Goal: Task Accomplishment & Management: Manage account settings

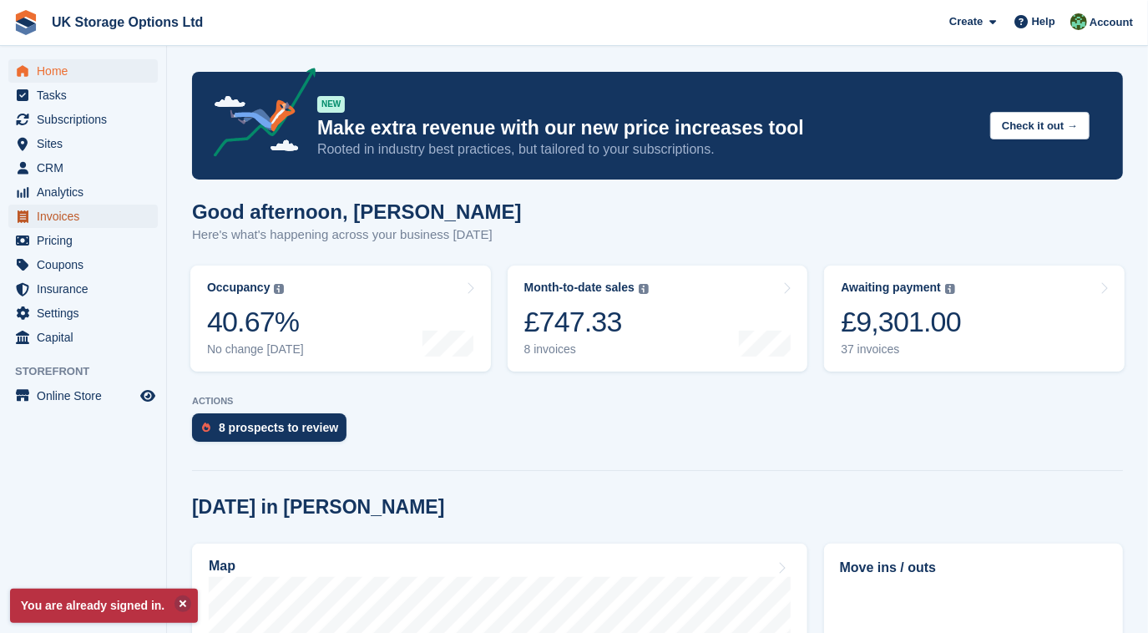
click at [62, 219] on span "Invoices" at bounding box center [87, 216] width 100 height 23
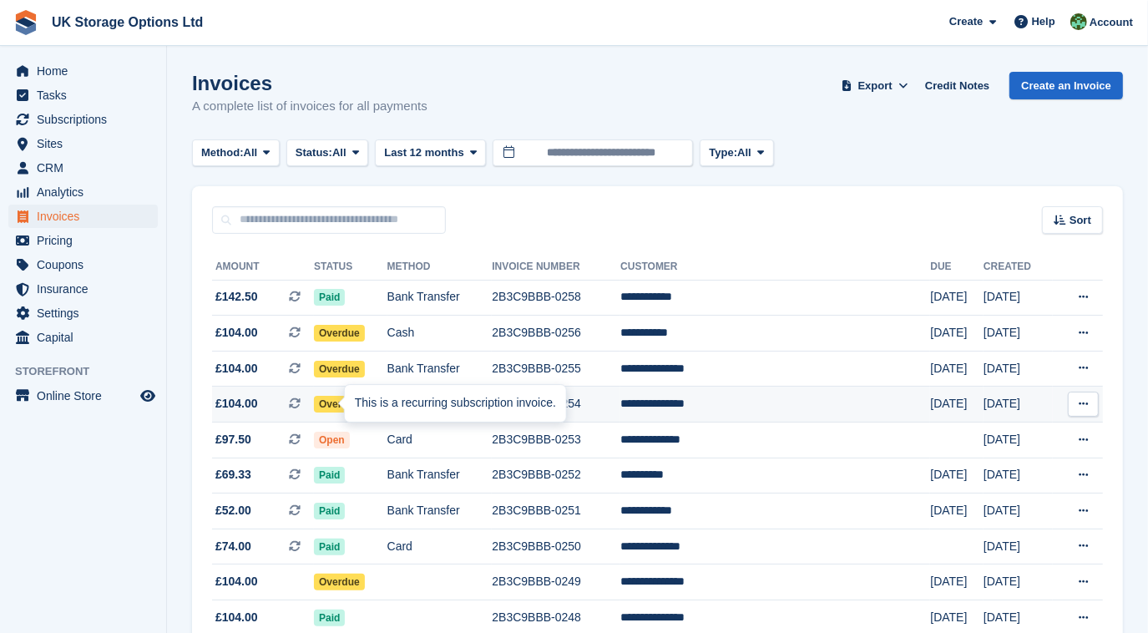
click at [345, 408] on div "This is a recurring subscription invoice." at bounding box center [455, 403] width 221 height 37
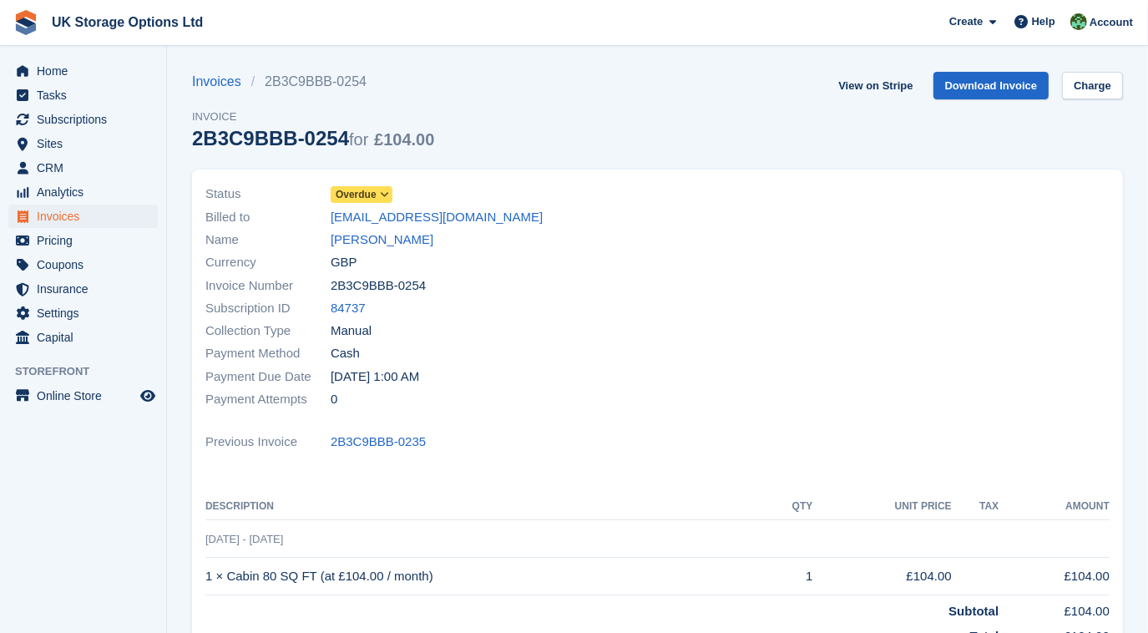
click at [384, 194] on icon at bounding box center [384, 195] width 9 height 10
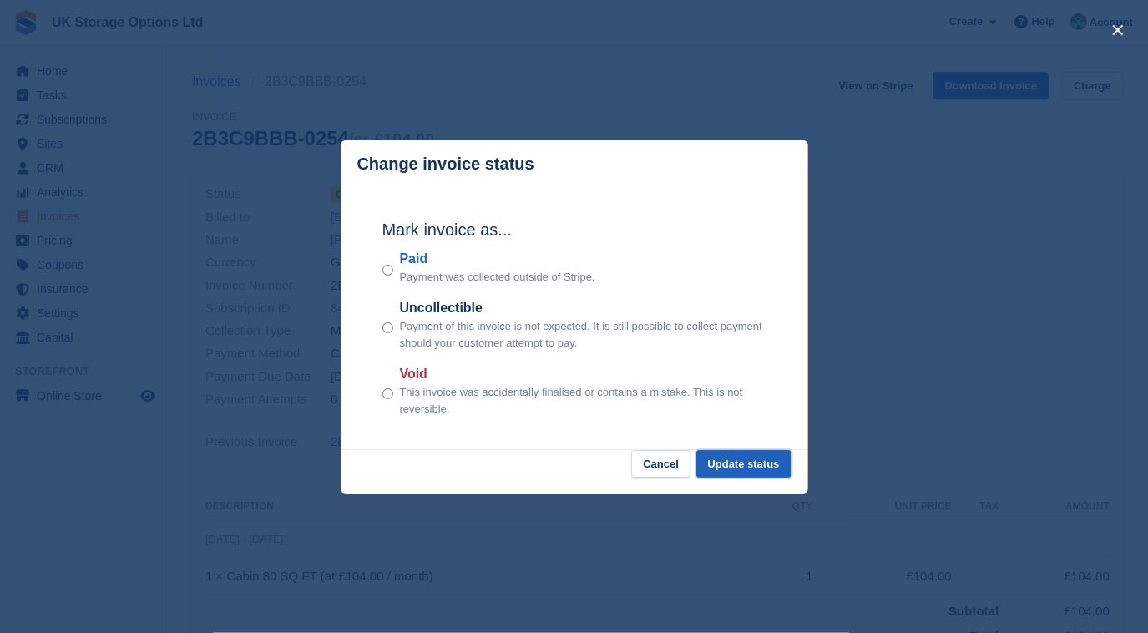
click at [722, 462] on button "Update status" at bounding box center [744, 464] width 95 height 28
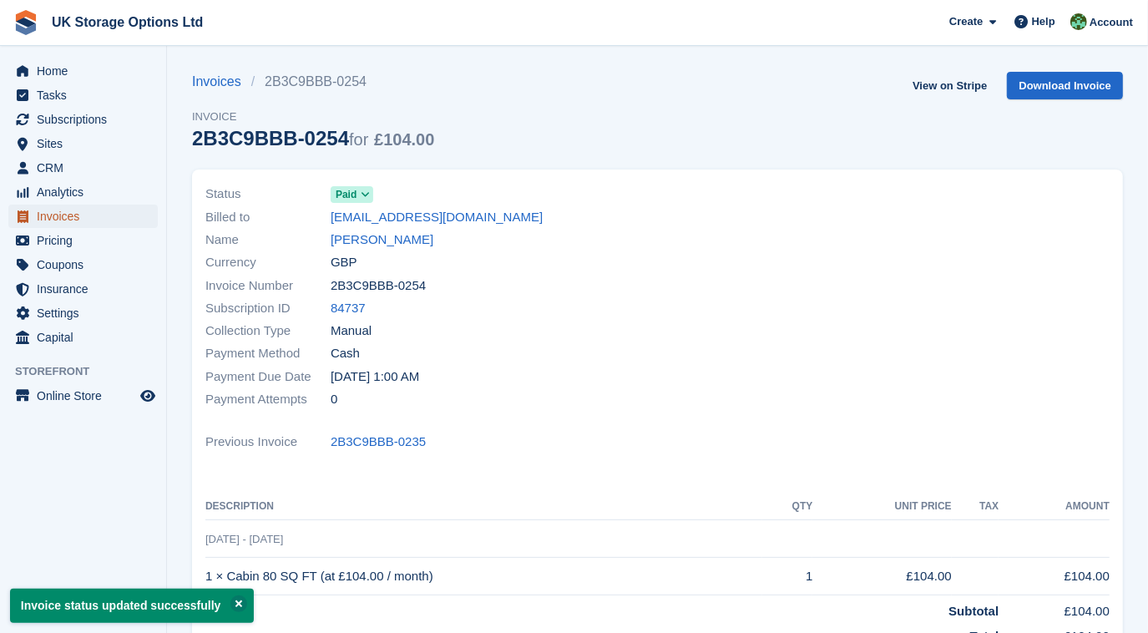
click at [40, 217] on span "Invoices" at bounding box center [87, 216] width 100 height 23
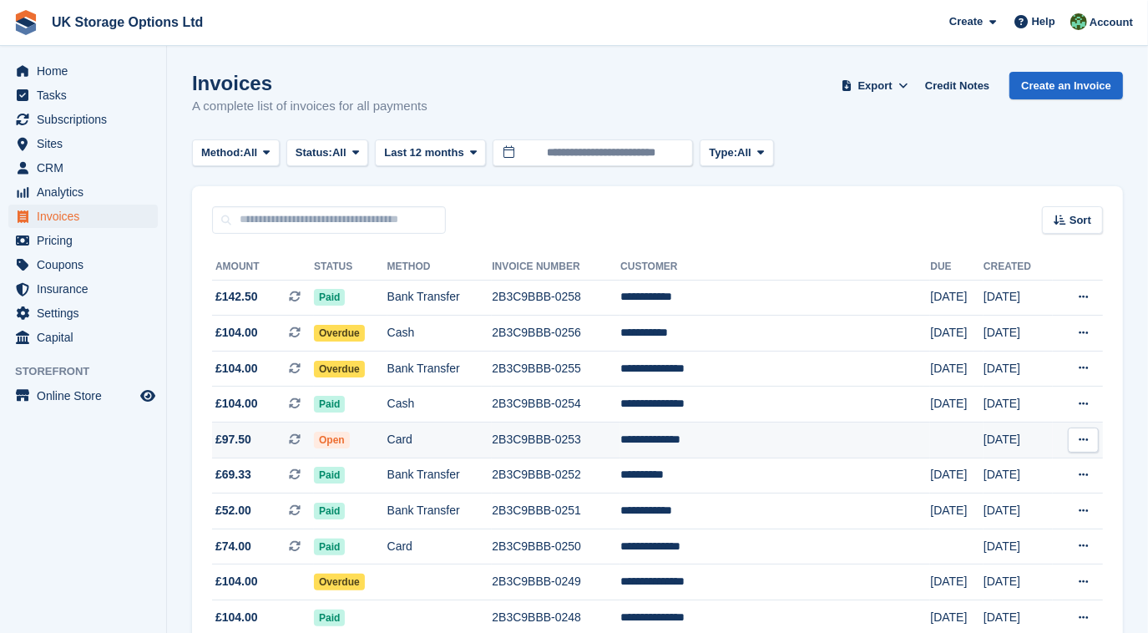
click at [493, 447] on td "Card" at bounding box center [440, 441] width 105 height 36
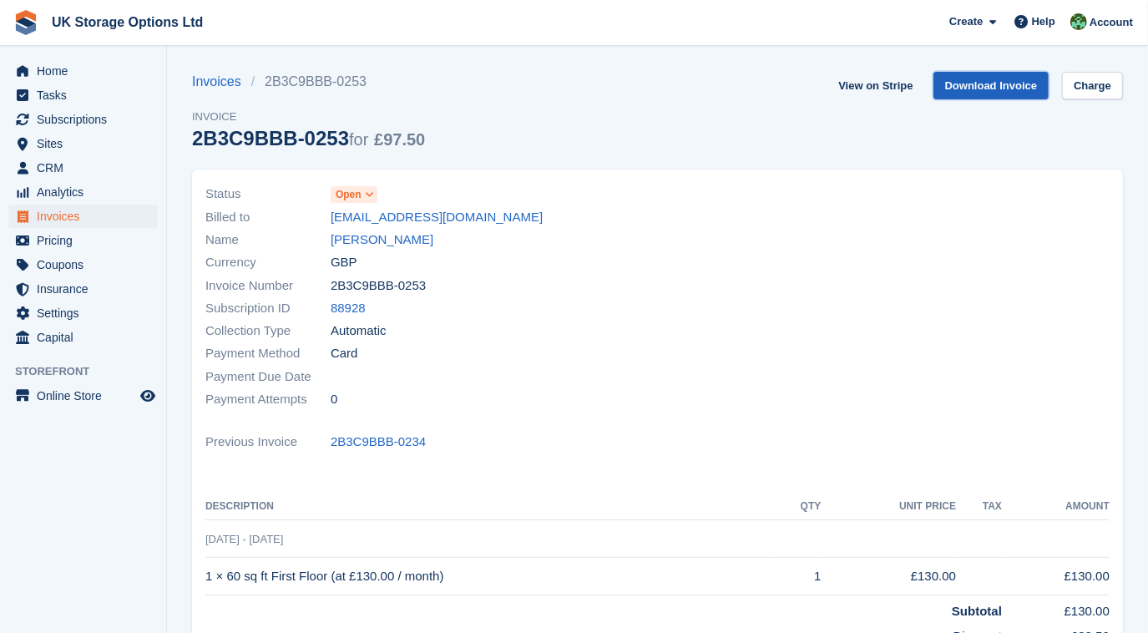
click at [1017, 88] on link "Download Invoice" at bounding box center [992, 86] width 116 height 28
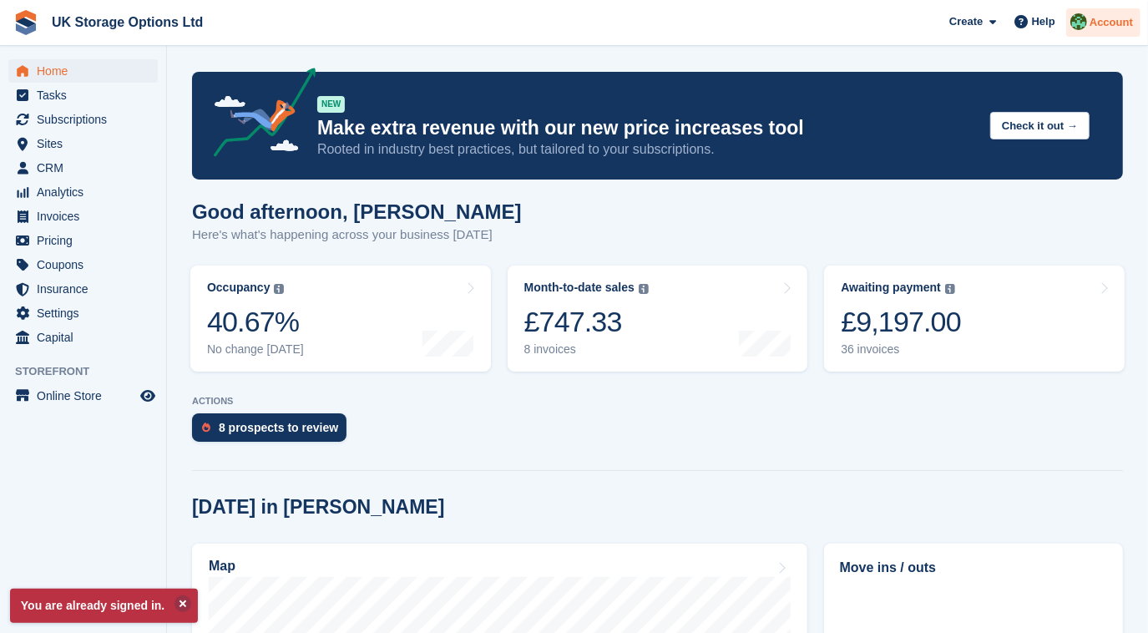
click at [1123, 26] on span "Account" at bounding box center [1111, 22] width 43 height 17
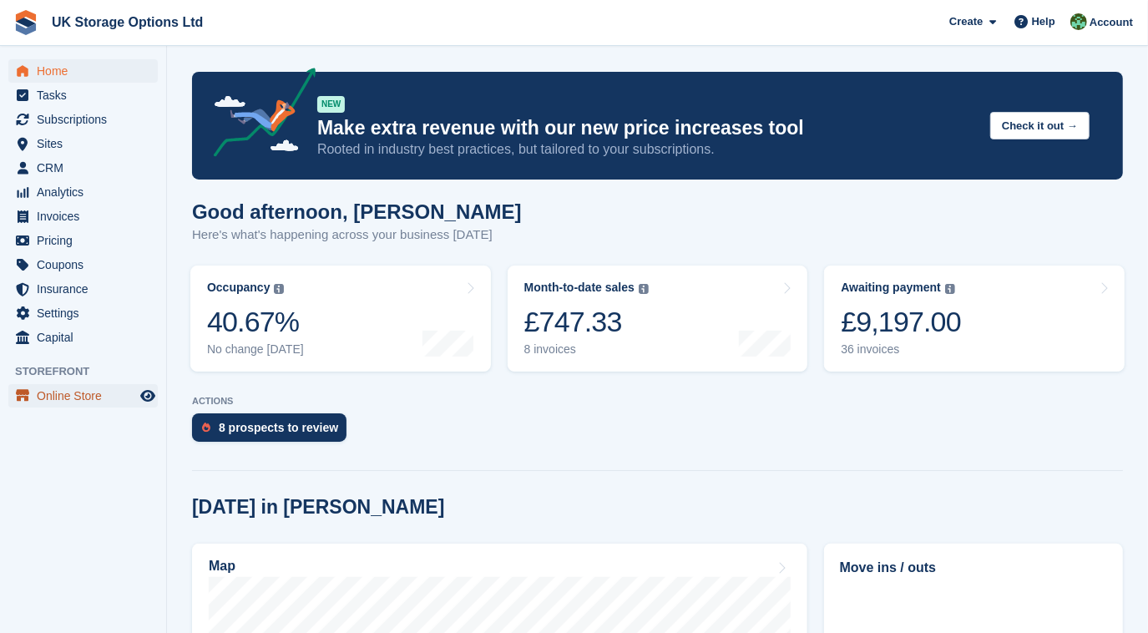
click at [87, 395] on span "Online Store" at bounding box center [87, 395] width 100 height 23
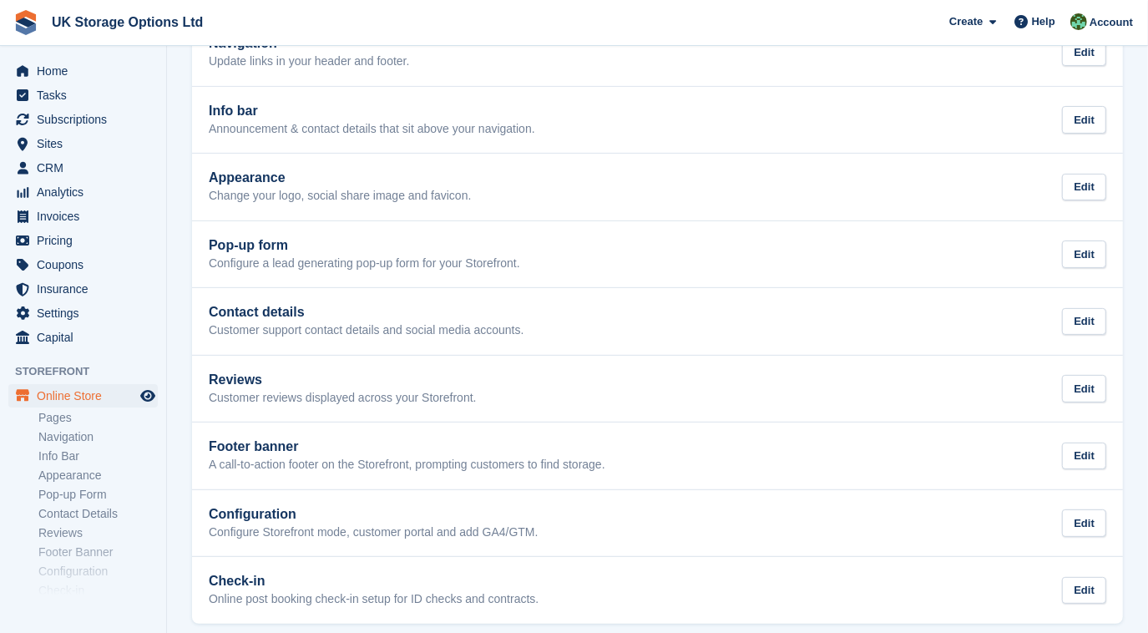
scroll to position [202, 0]
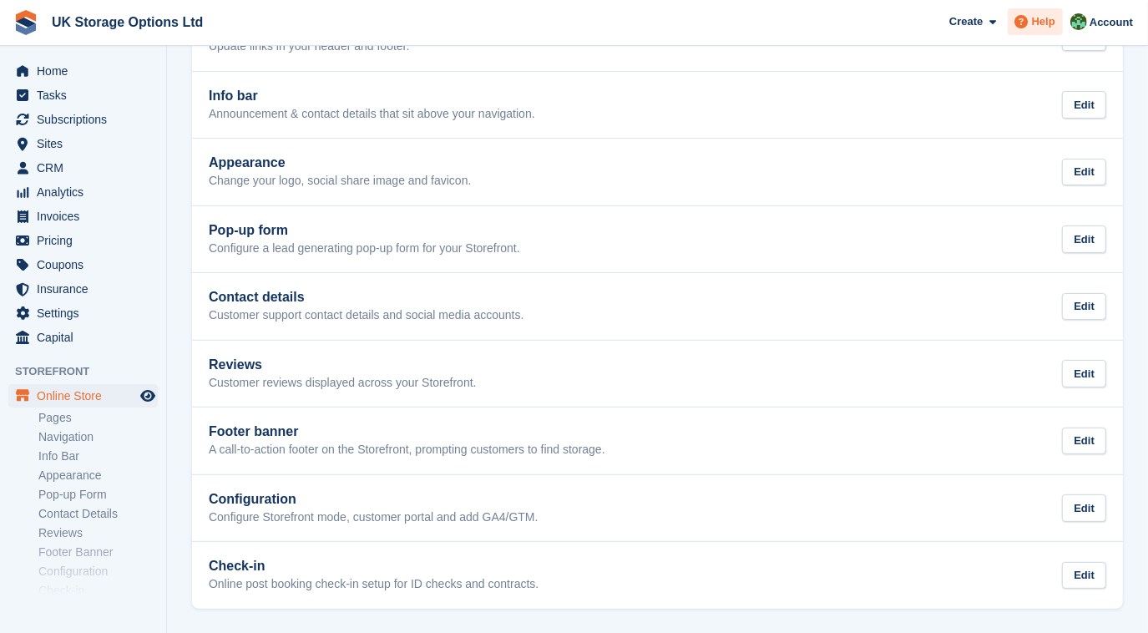
click at [1040, 27] on span "Help" at bounding box center [1043, 21] width 23 height 17
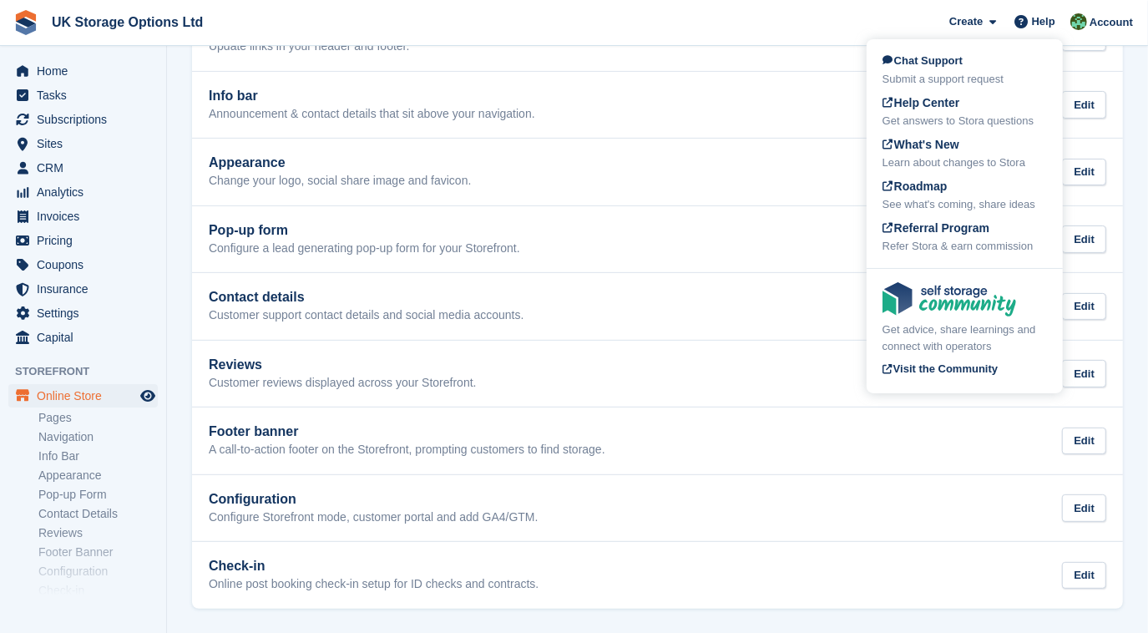
click at [894, 40] on div "Chat Support Submit a support request Help Center Get answers to Stora question…" at bounding box center [965, 216] width 196 height 354
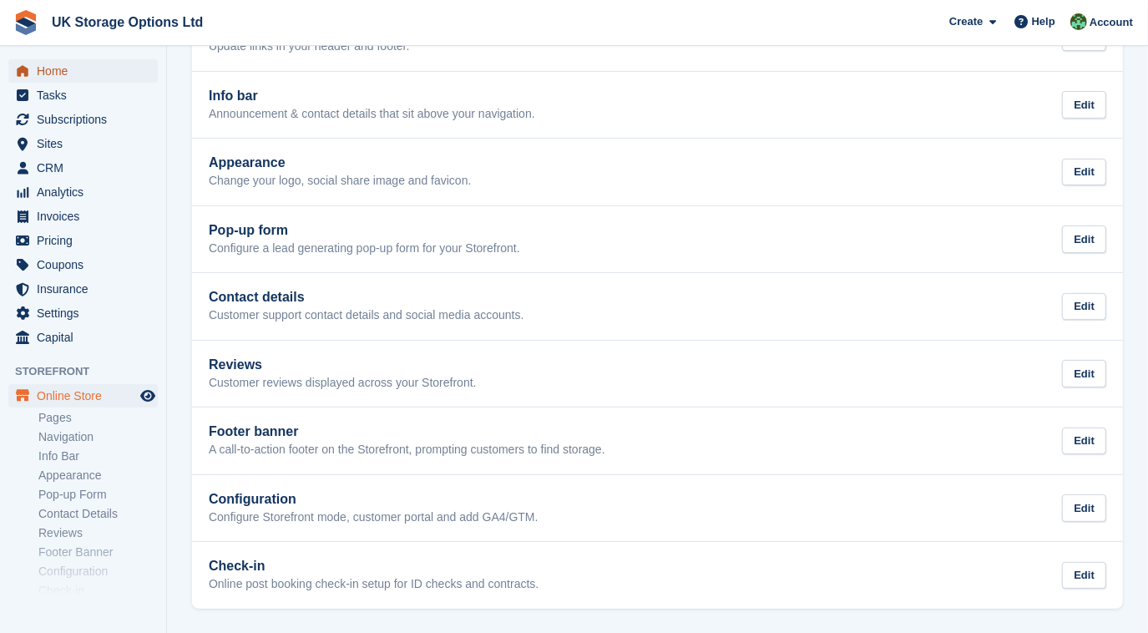
click at [54, 72] on span "Home" at bounding box center [87, 70] width 100 height 23
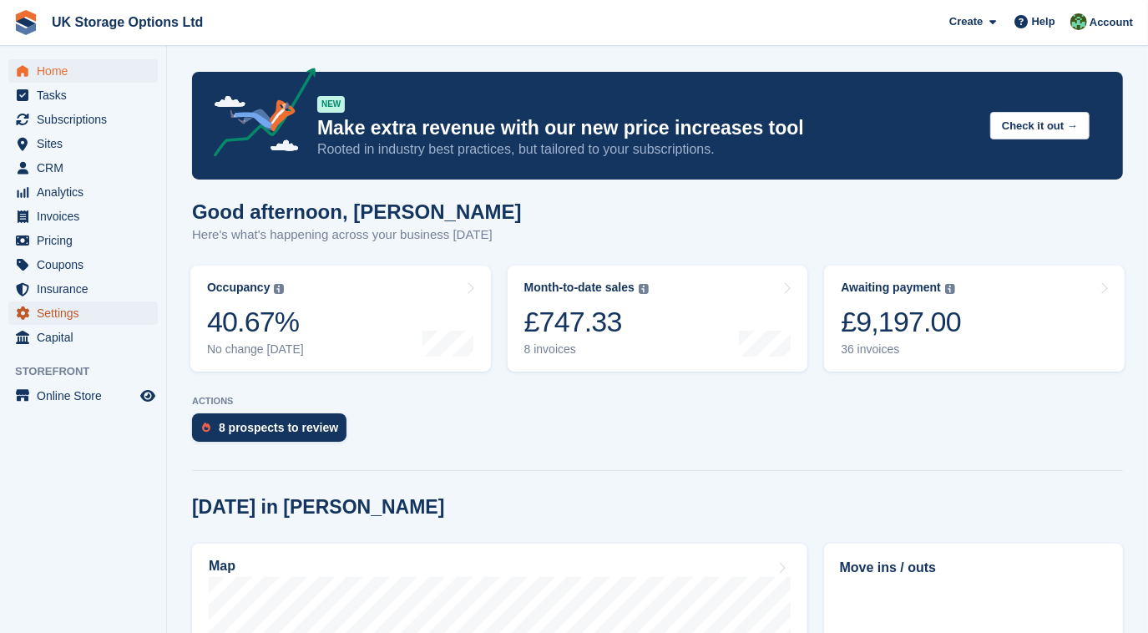
click at [54, 313] on span "Settings" at bounding box center [87, 313] width 100 height 23
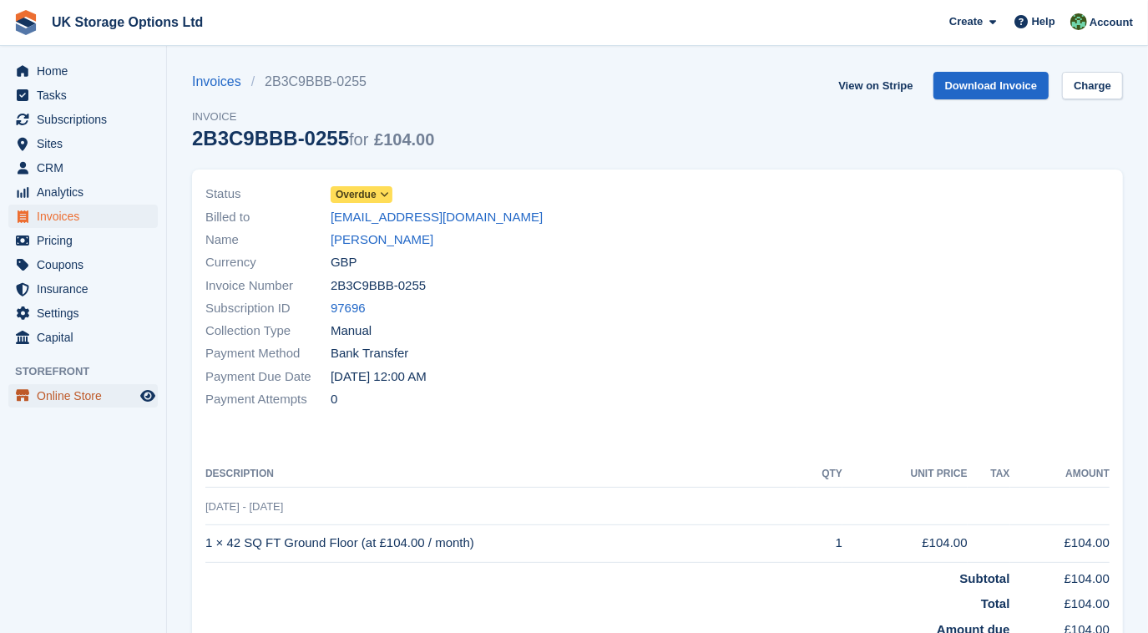
click at [84, 399] on span "Online Store" at bounding box center [87, 395] width 100 height 23
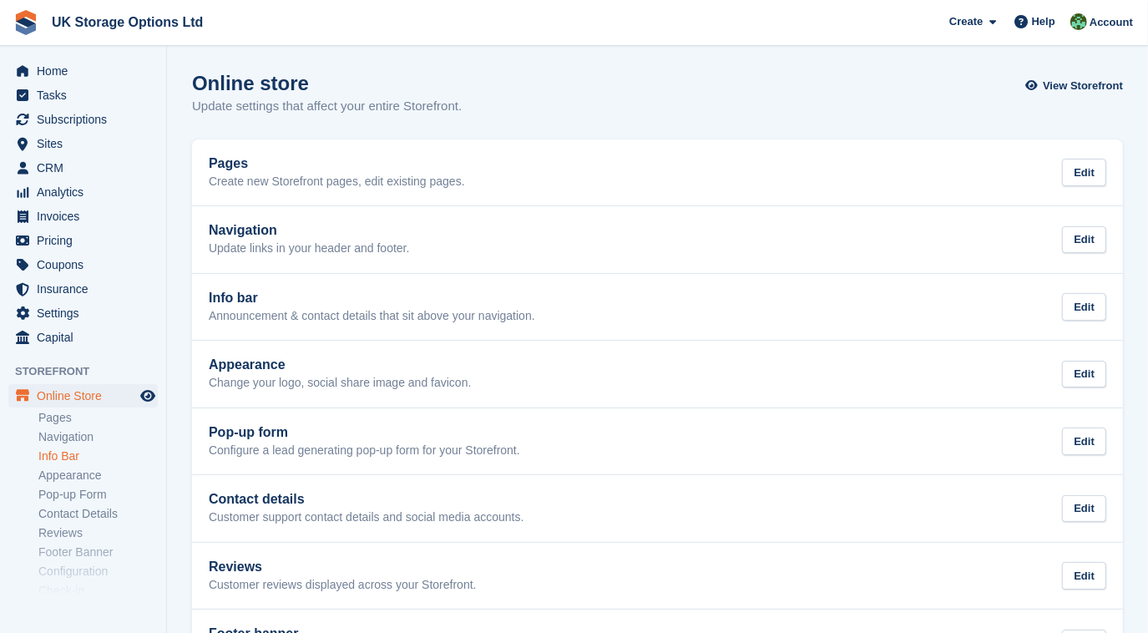
click at [75, 458] on link "Info Bar" at bounding box center [97, 457] width 119 height 16
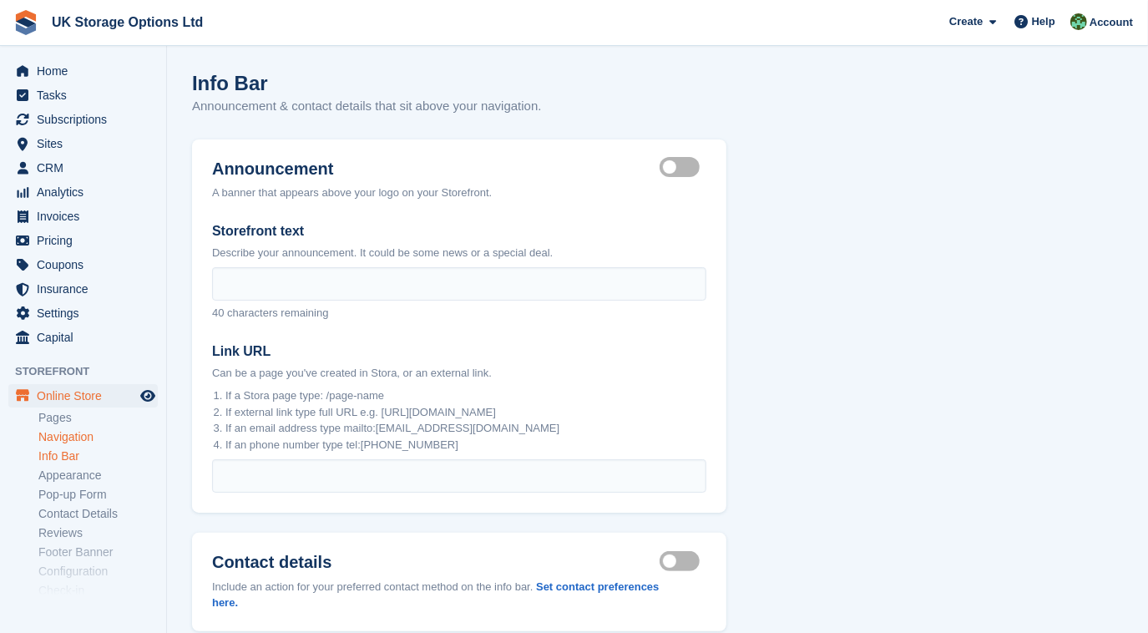
click at [76, 441] on link "Navigation" at bounding box center [97, 437] width 119 height 16
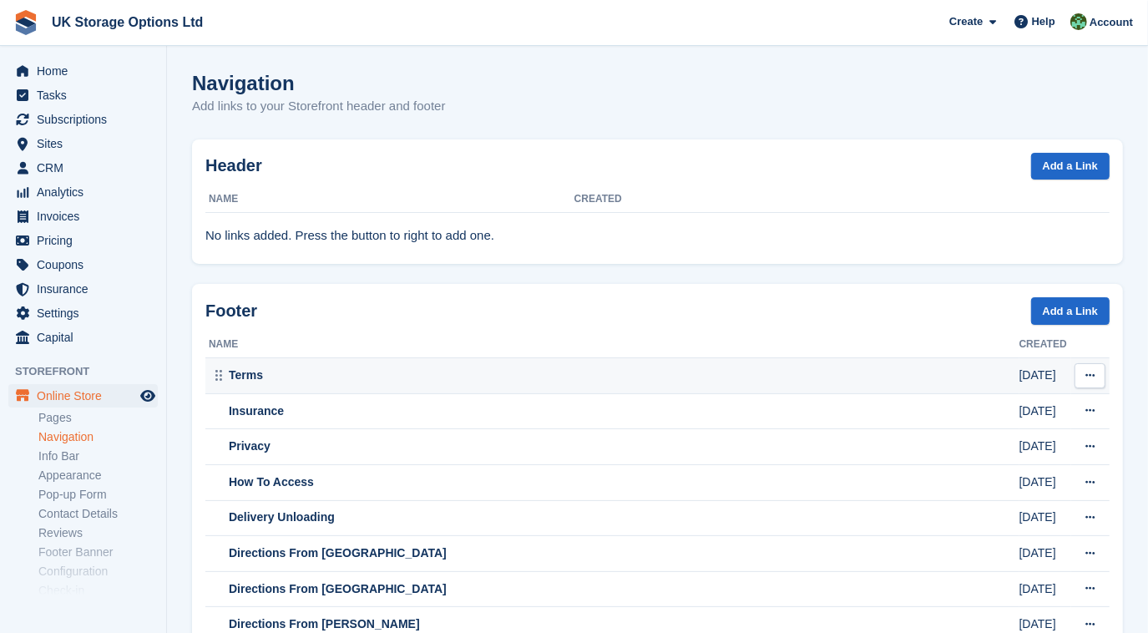
click at [247, 377] on div "Terms" at bounding box center [614, 376] width 811 height 18
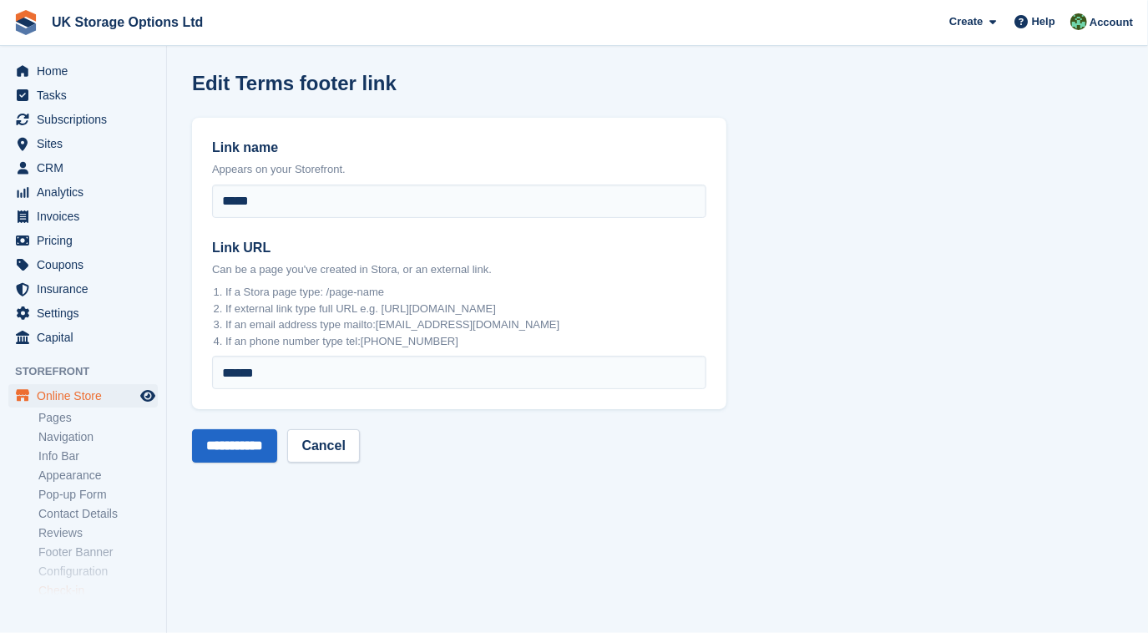
click at [75, 593] on link "Check-in" at bounding box center [97, 591] width 119 height 16
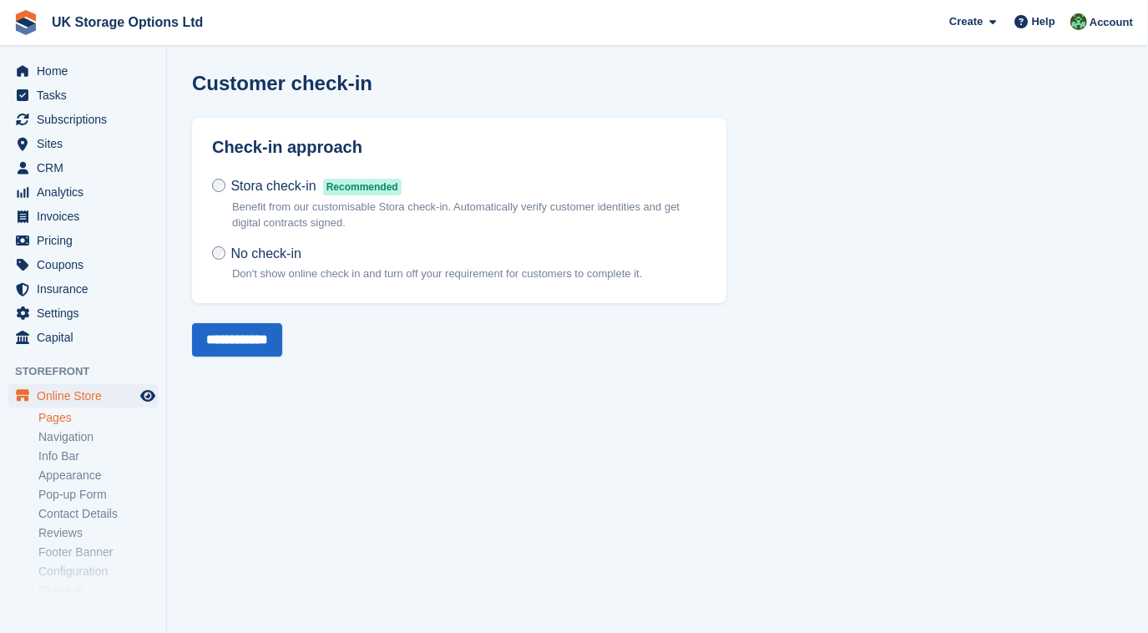
click at [56, 413] on link "Pages" at bounding box center [97, 418] width 119 height 16
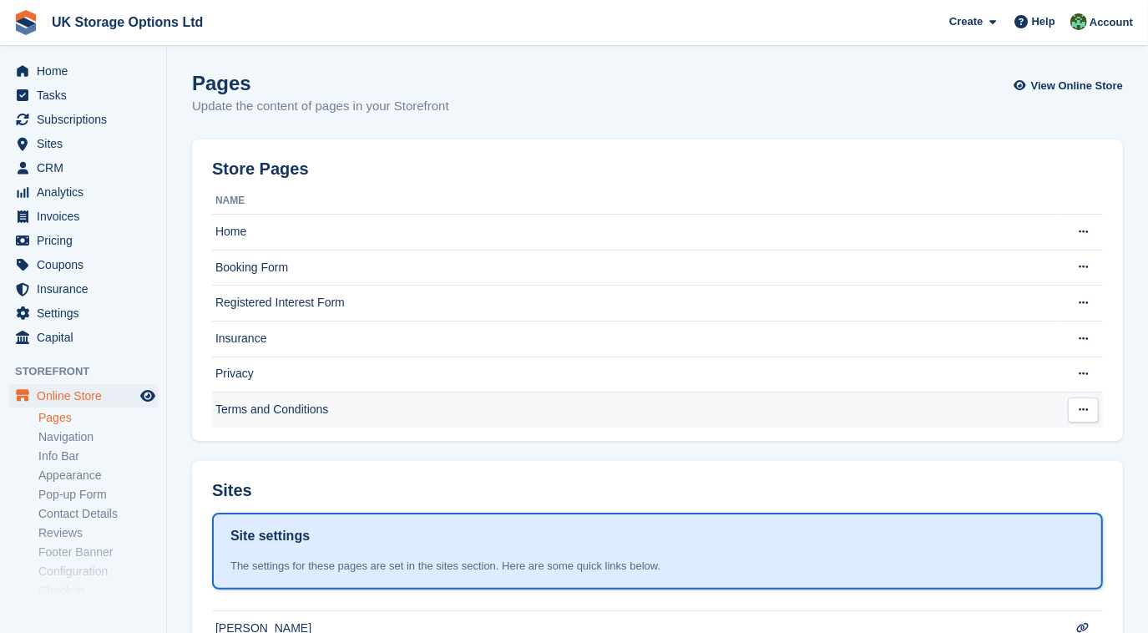
click at [265, 411] on td "Terms and Conditions" at bounding box center [635, 410] width 847 height 35
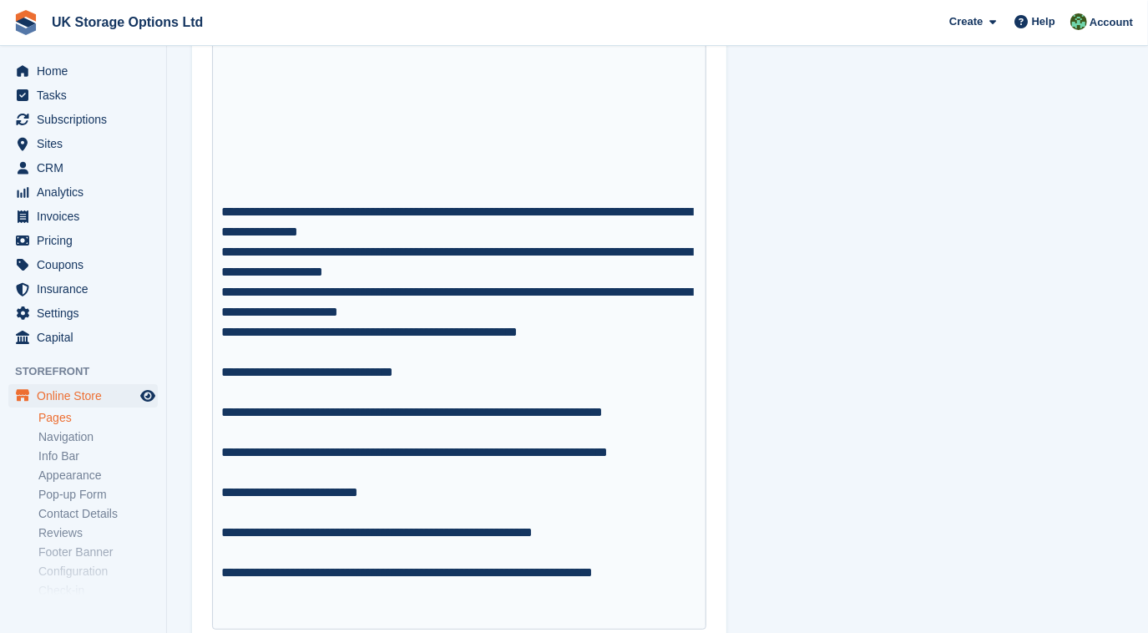
scroll to position [8568, 0]
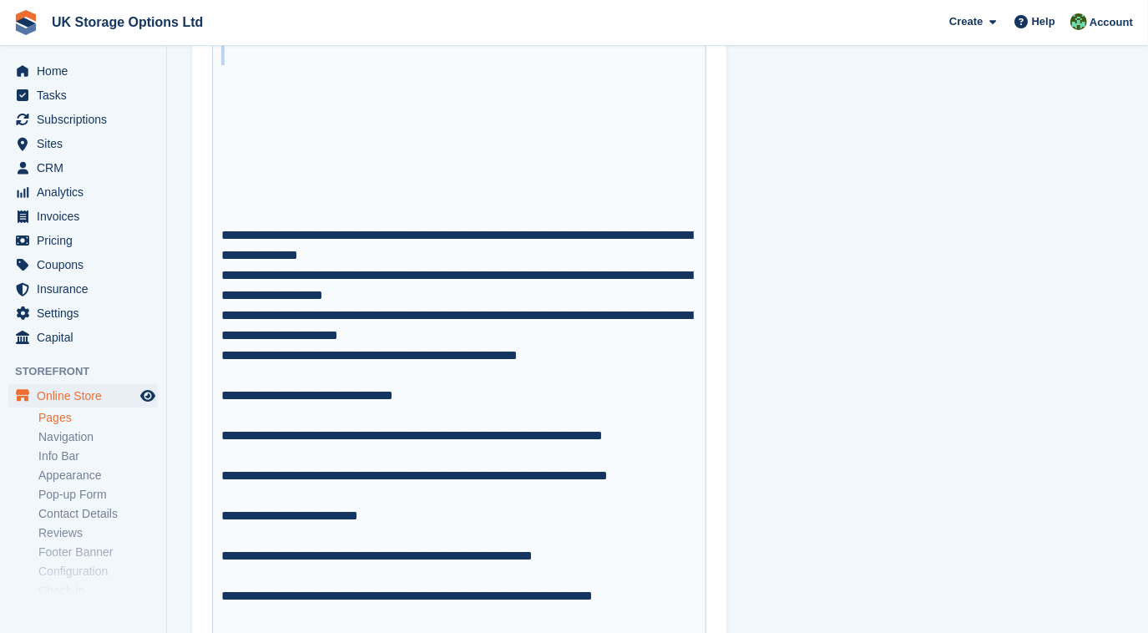
drag, startPoint x: 219, startPoint y: 399, endPoint x: 632, endPoint y: 72, distance: 527.4
copy trix-editor "**********"
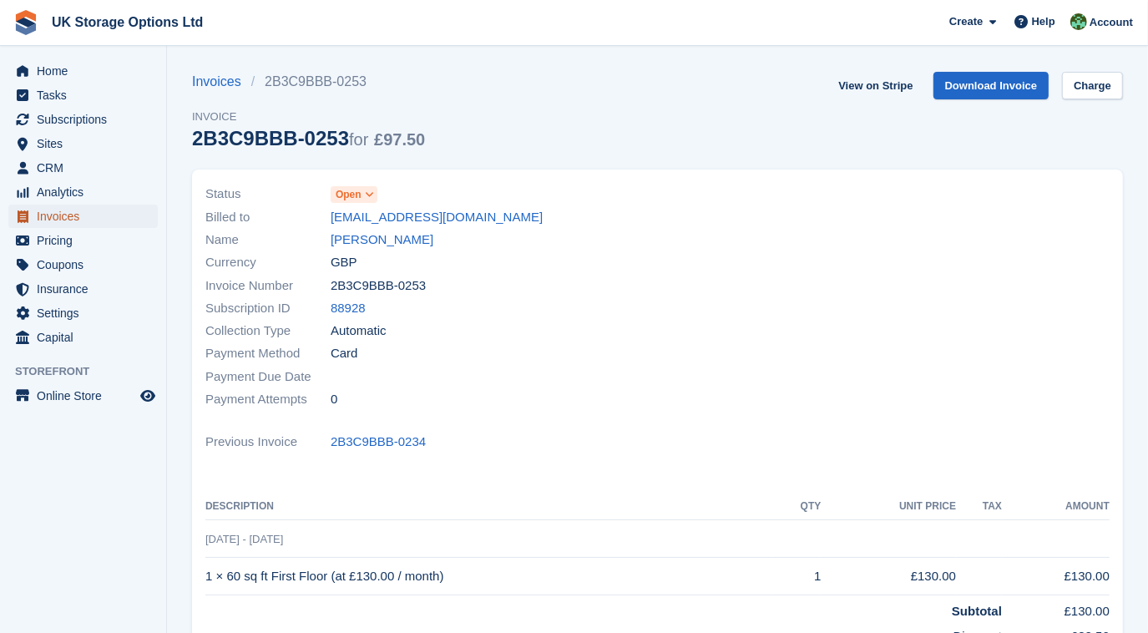
click at [51, 208] on span "Invoices" at bounding box center [87, 216] width 100 height 23
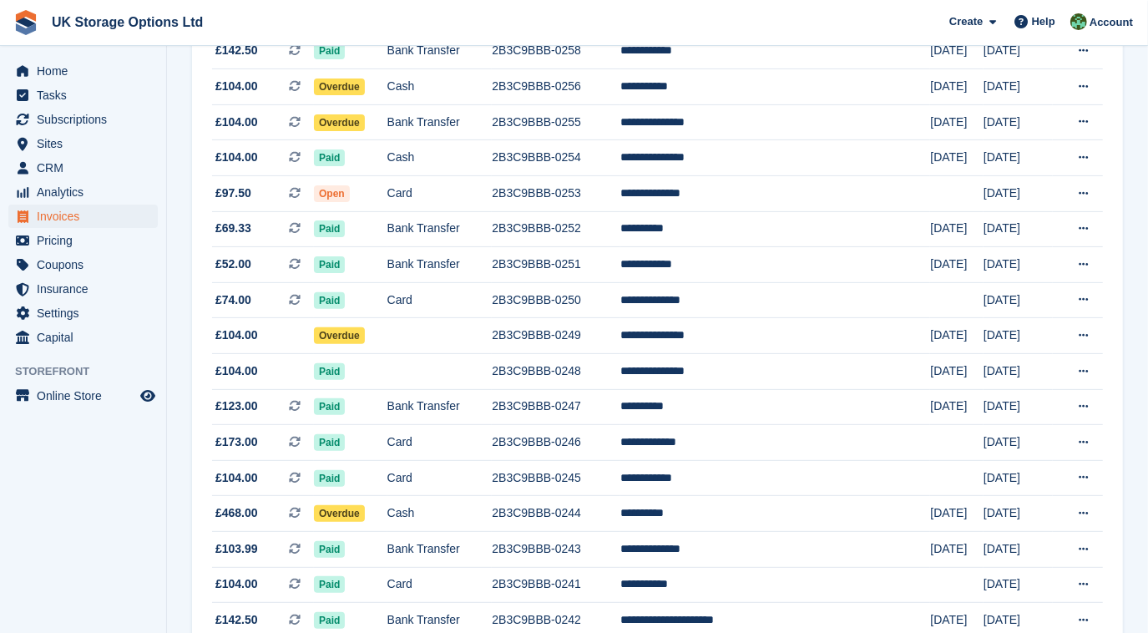
scroll to position [248, 0]
